Goal: Transaction & Acquisition: Purchase product/service

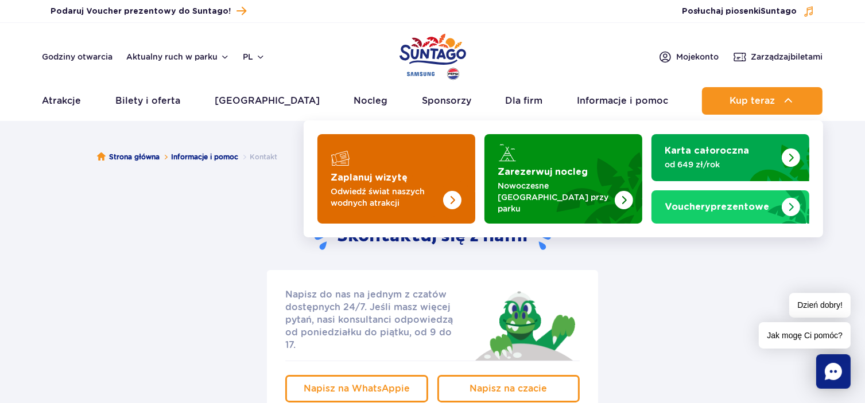
click at [387, 195] on p "Odwiedź świat naszych wodnych atrakcji" at bounding box center [387, 197] width 112 height 23
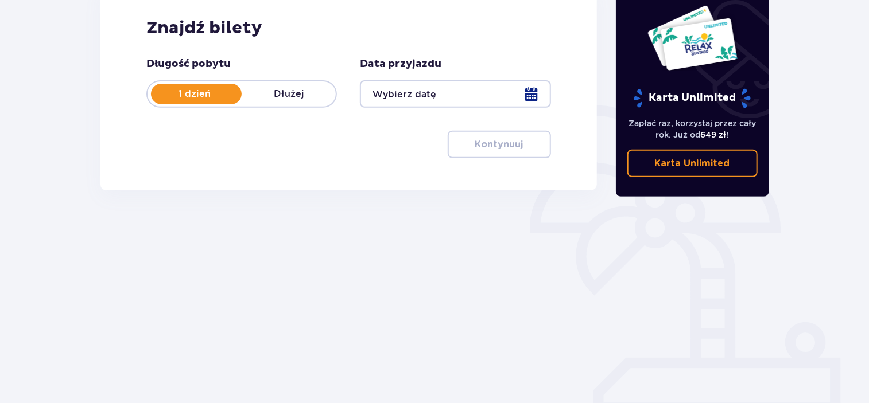
scroll to position [181, 0]
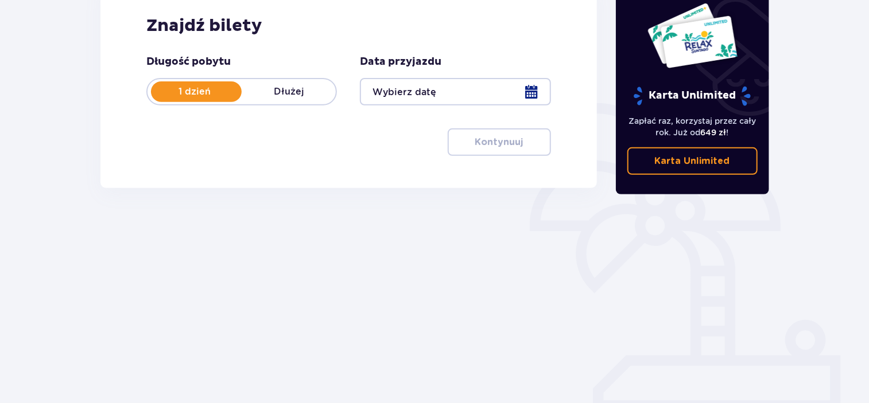
click at [528, 99] on div at bounding box center [455, 92] width 191 height 28
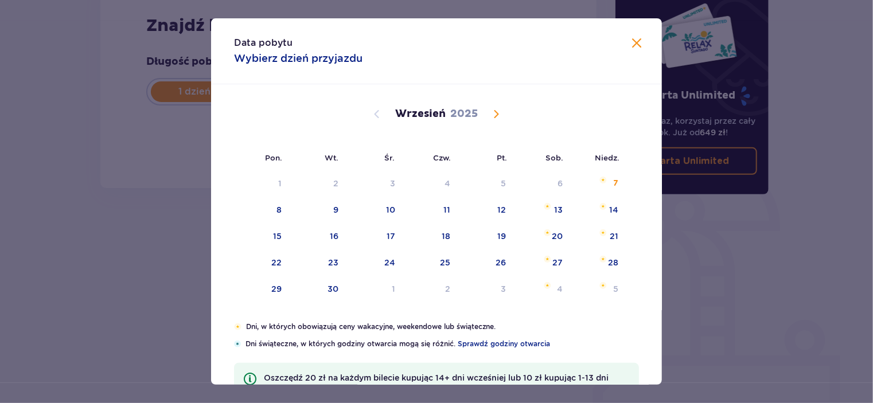
click at [632, 47] on span at bounding box center [637, 44] width 14 height 14
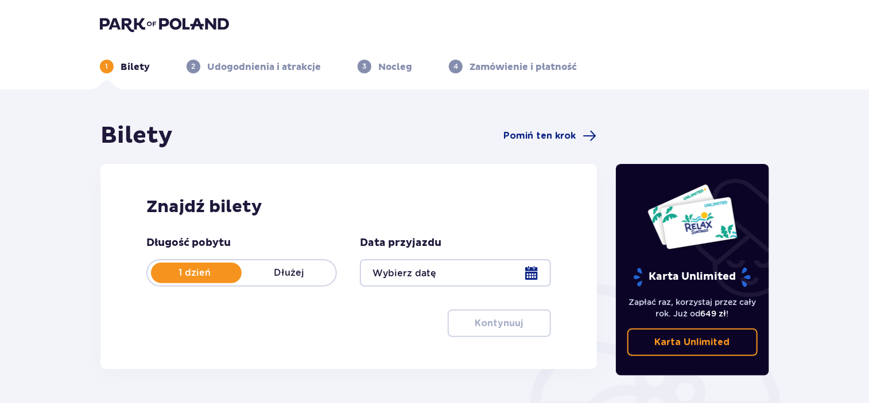
click at [455, 277] on div at bounding box center [455, 273] width 191 height 28
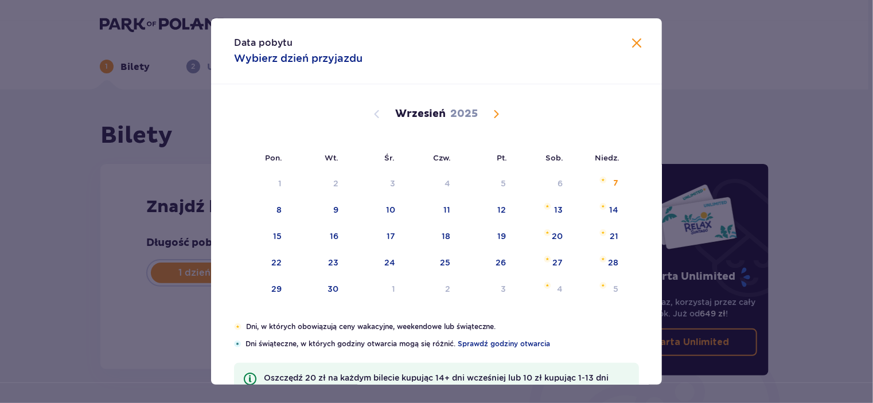
click at [496, 118] on span "Calendar" at bounding box center [497, 114] width 14 height 14
click at [495, 112] on span "Calendar" at bounding box center [497, 114] width 14 height 14
click at [376, 112] on span "Calendar" at bounding box center [377, 114] width 14 height 14
click at [371, 111] on span "Calendar" at bounding box center [377, 114] width 14 height 14
click at [613, 261] on div "28" at bounding box center [613, 262] width 10 height 11
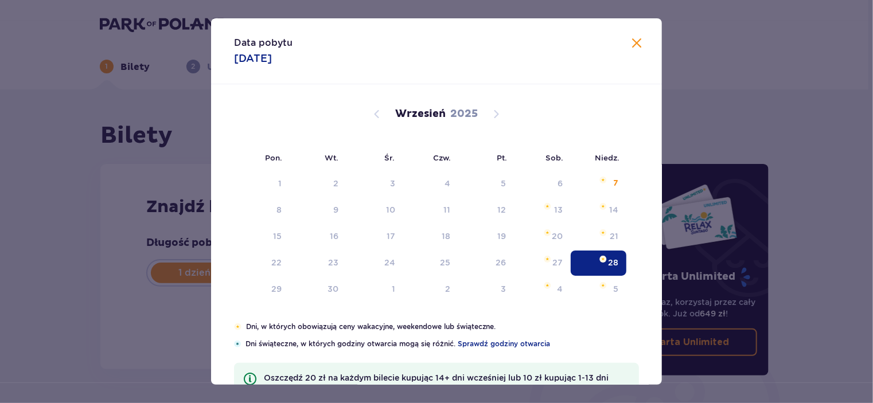
type input "28.09.25"
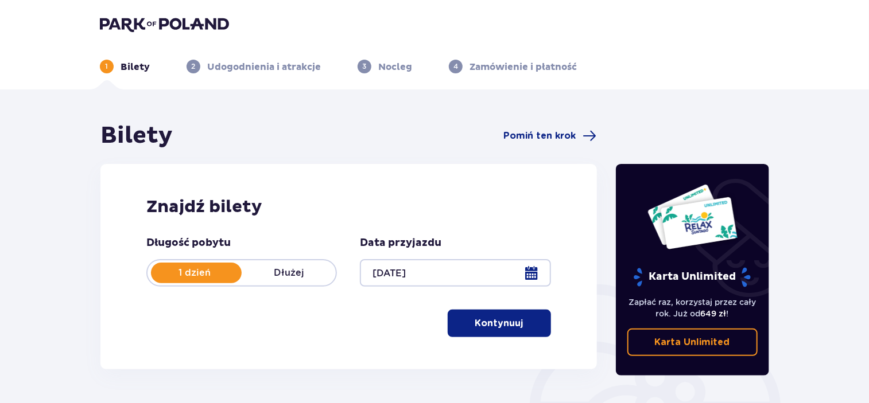
click at [484, 323] on p "Kontynuuj" at bounding box center [499, 323] width 48 height 13
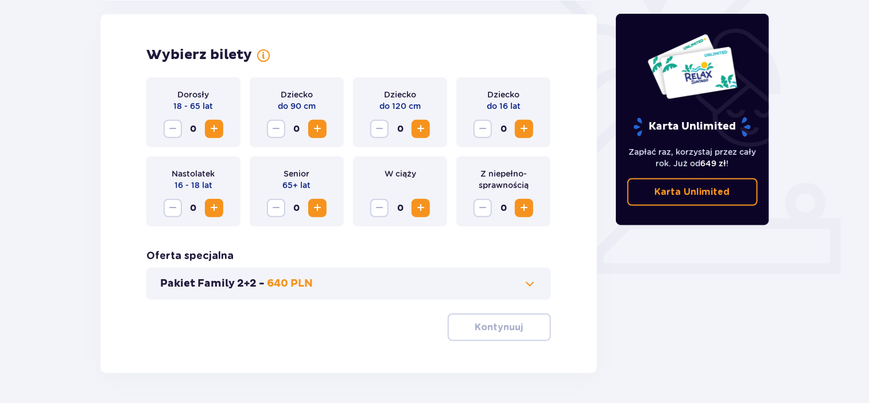
scroll to position [319, 0]
click at [211, 130] on span "Increase" at bounding box center [214, 129] width 14 height 14
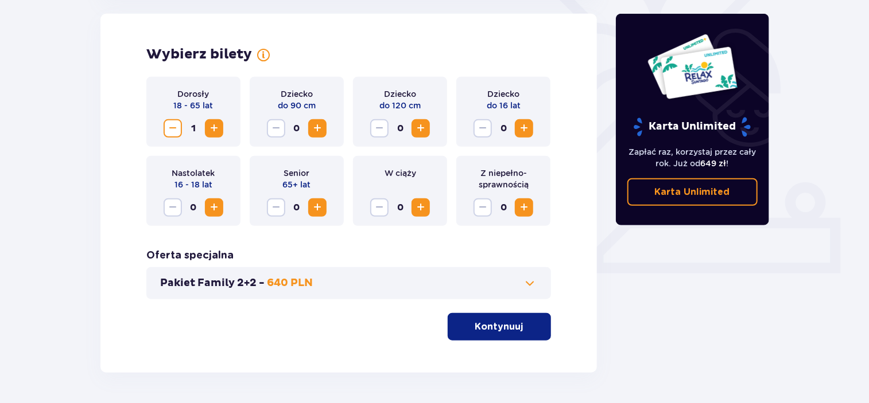
click at [422, 134] on span "Increase" at bounding box center [421, 129] width 14 height 14
click at [215, 126] on span "Increase" at bounding box center [214, 129] width 14 height 14
click at [533, 331] on button "Kontynuuj" at bounding box center [499, 327] width 103 height 28
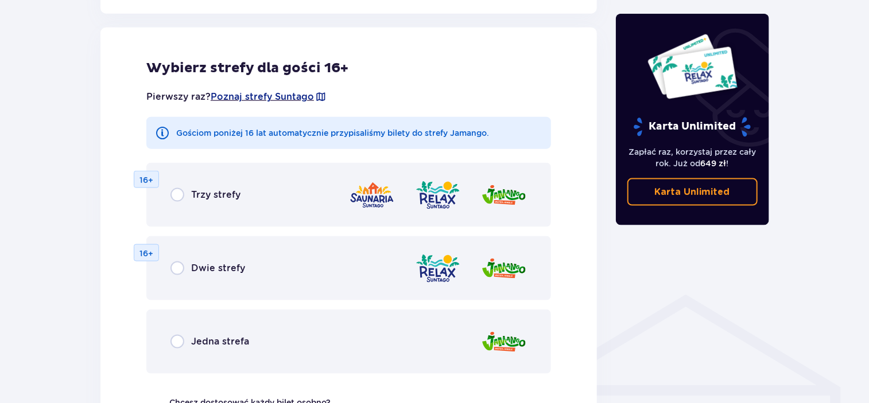
scroll to position [732, 0]
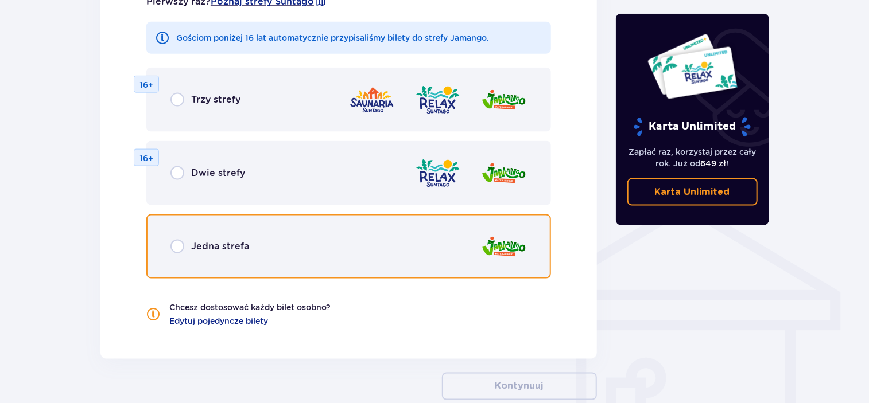
click at [172, 243] on input "radio" at bounding box center [177, 247] width 14 height 14
radio input "true"
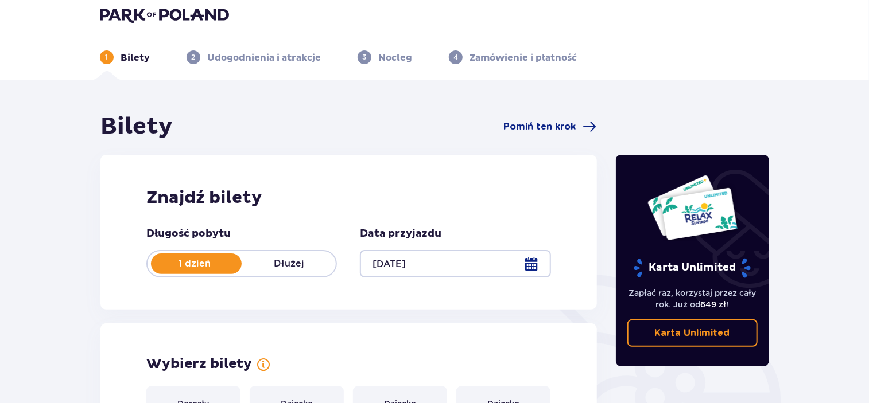
scroll to position [0, 0]
